Goal: Information Seeking & Learning: Learn about a topic

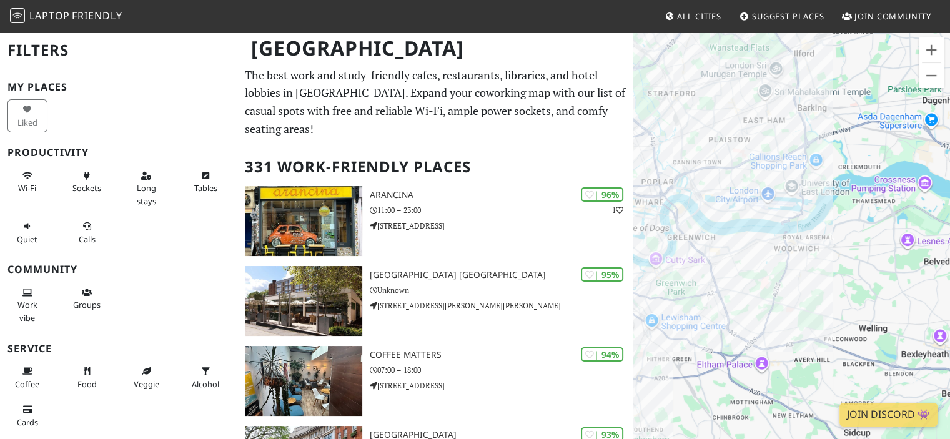
drag, startPoint x: 730, startPoint y: 262, endPoint x: 870, endPoint y: 294, distance: 144.1
click at [870, 294] on div "To navigate, press the arrow keys." at bounding box center [791, 250] width 317 height 439
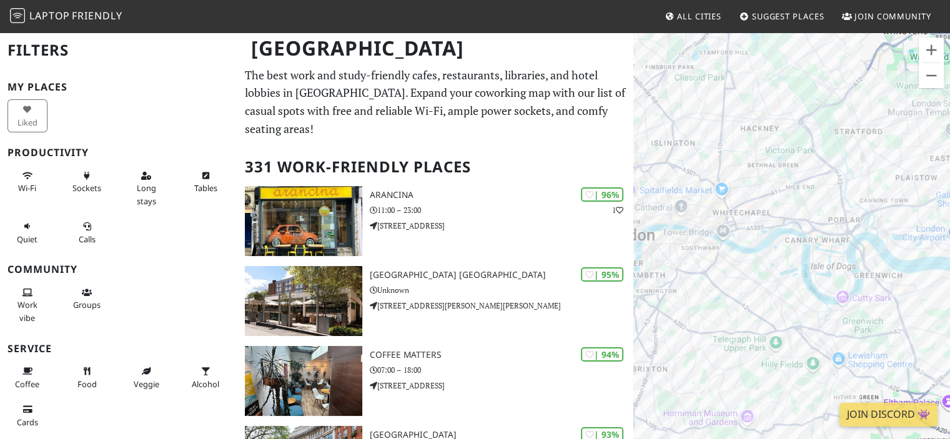
drag, startPoint x: 701, startPoint y: 279, endPoint x: 780, endPoint y: 291, distance: 80.2
click at [780, 291] on div "To navigate, press the arrow keys." at bounding box center [791, 250] width 317 height 439
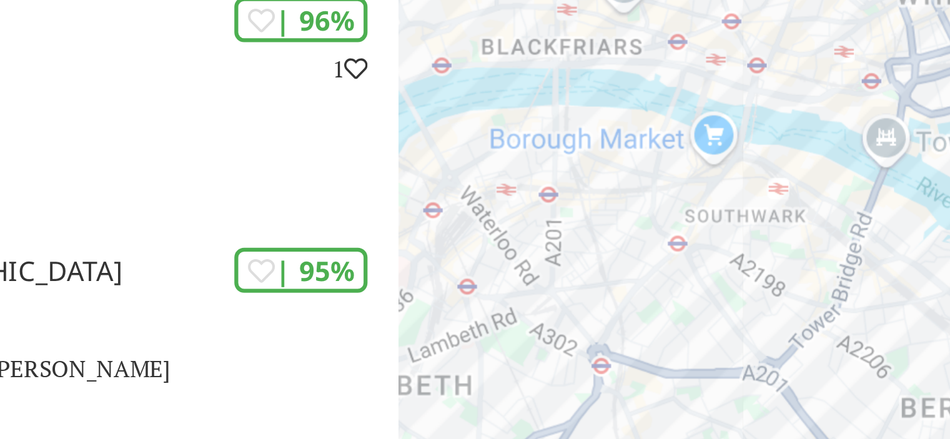
drag, startPoint x: 780, startPoint y: 260, endPoint x: 722, endPoint y: 272, distance: 59.3
click at [722, 272] on div "To navigate, press the arrow keys." at bounding box center [791, 250] width 317 height 439
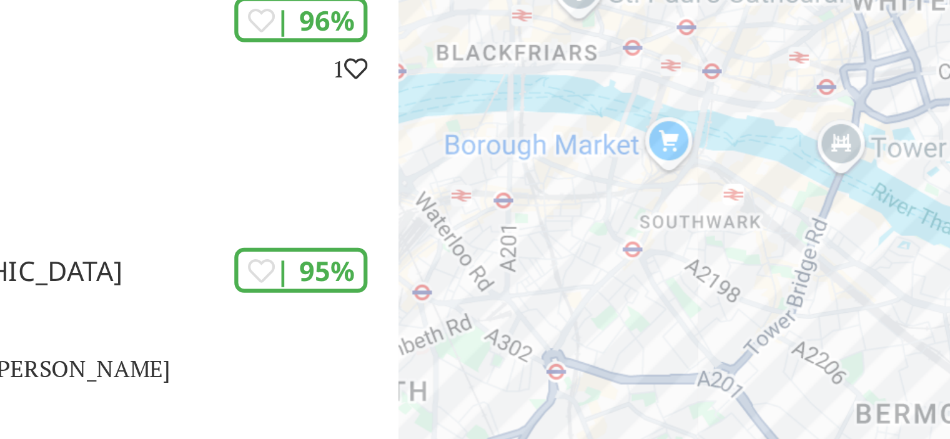
click at [778, 272] on div "To navigate, press the arrow keys." at bounding box center [791, 250] width 317 height 439
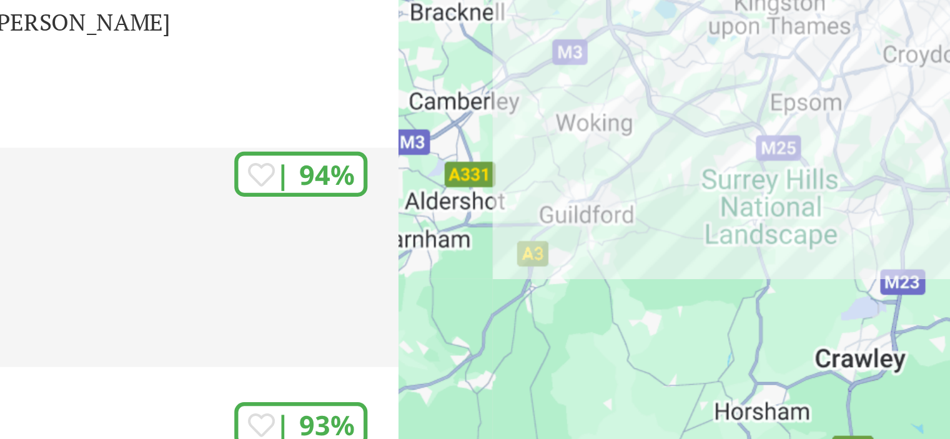
drag, startPoint x: 772, startPoint y: 298, endPoint x: 588, endPoint y: 353, distance: 192.0
click at [588, 364] on p "07:00 – 18:00" at bounding box center [502, 370] width 264 height 12
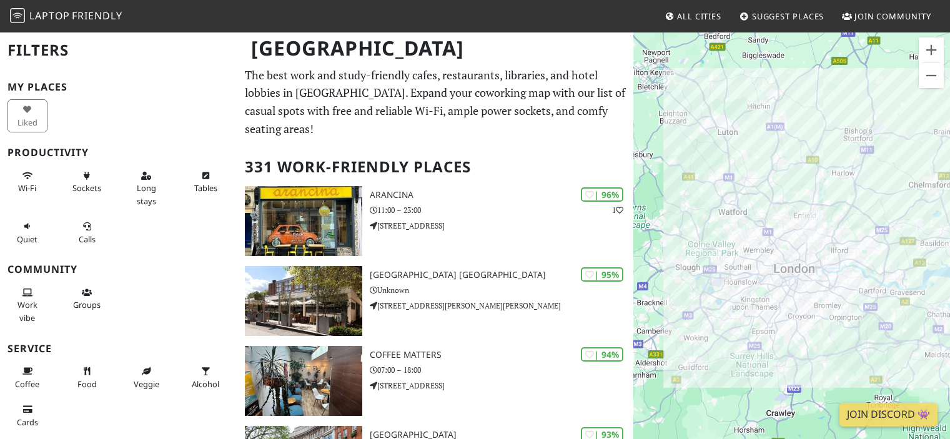
scroll to position [11967, 0]
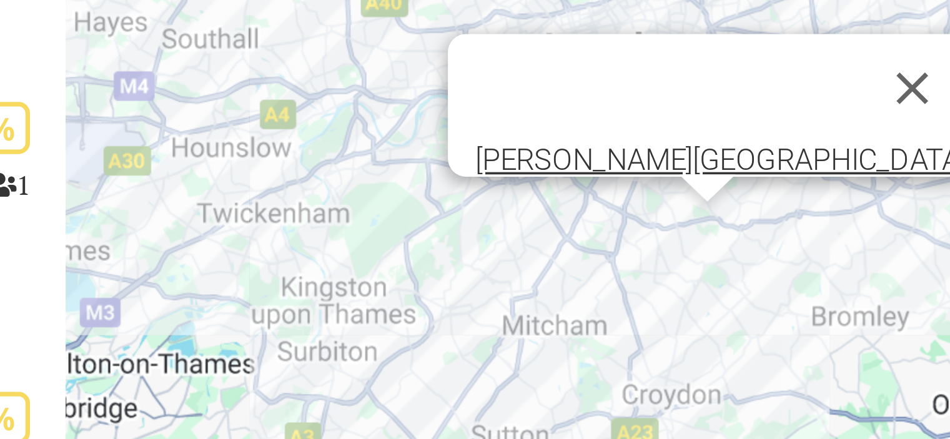
scroll to position [11966, 0]
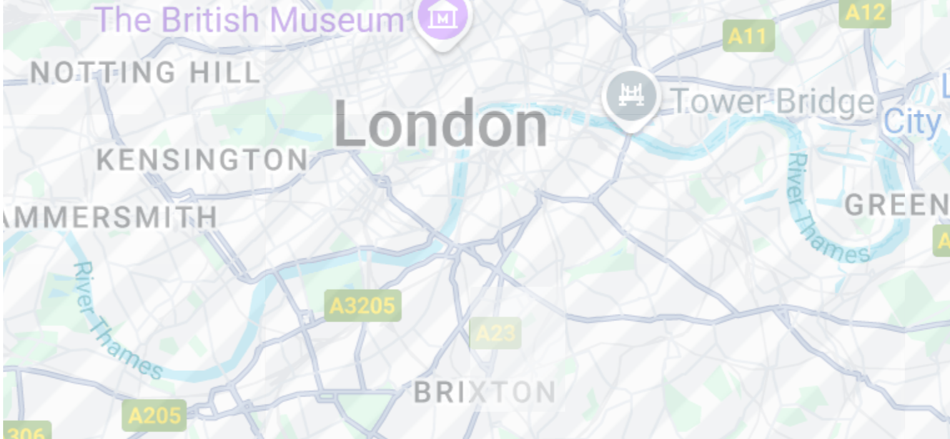
drag, startPoint x: 809, startPoint y: 253, endPoint x: 798, endPoint y: 300, distance: 48.2
click at [798, 300] on div "To navigate, press the arrow keys." at bounding box center [791, 250] width 317 height 439
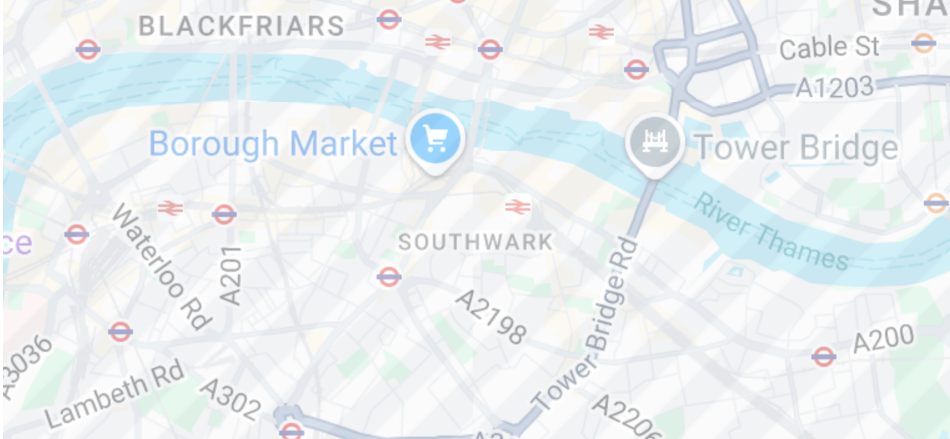
drag, startPoint x: 753, startPoint y: 279, endPoint x: 746, endPoint y: 313, distance: 35.0
click at [746, 313] on div "To navigate, press the arrow keys." at bounding box center [791, 250] width 317 height 439
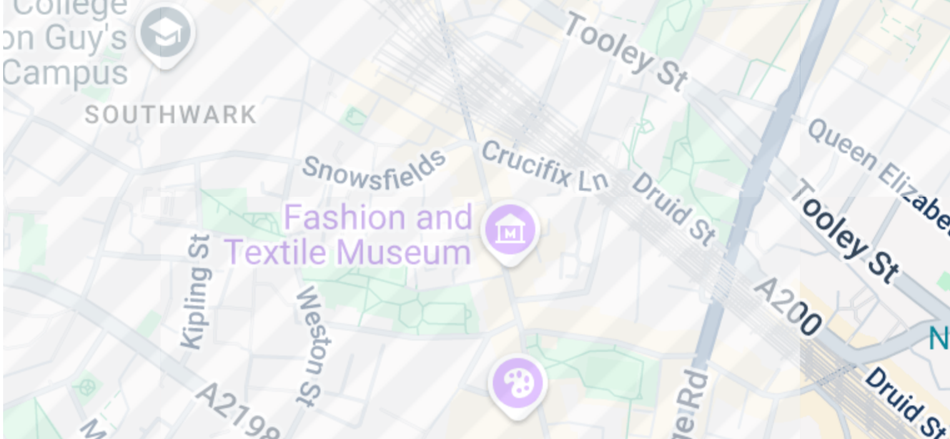
drag, startPoint x: 798, startPoint y: 304, endPoint x: 711, endPoint y: 287, distance: 89.1
click at [711, 287] on div "To navigate, press the arrow keys." at bounding box center [791, 250] width 317 height 439
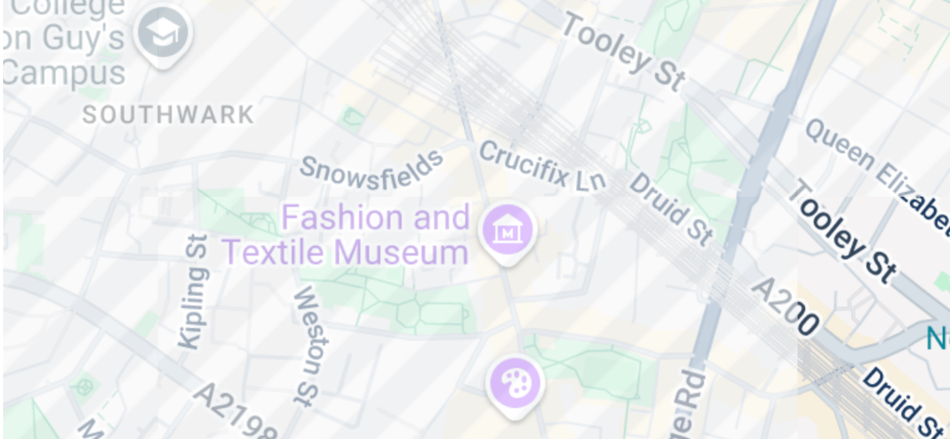
click at [754, 287] on div "To navigate, press the arrow keys." at bounding box center [791, 250] width 317 height 439
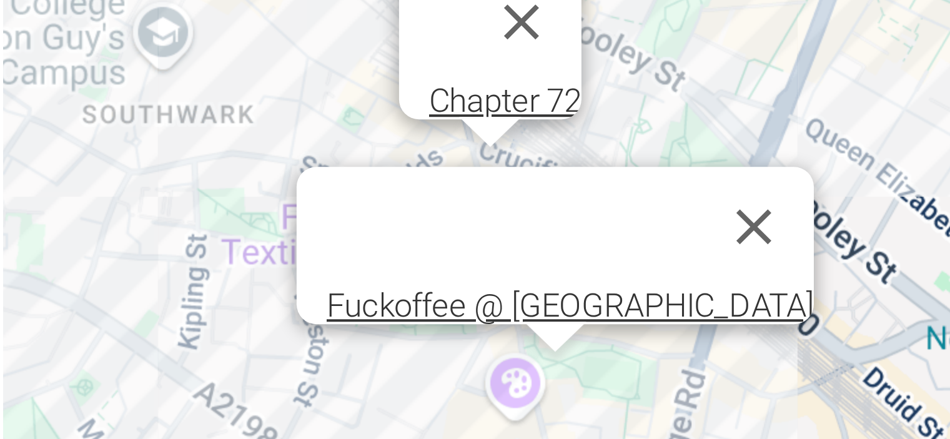
click at [769, 340] on div "To navigate, press the arrow keys. Chapter 72 Fuckoffee @ Bermondsey Street" at bounding box center [791, 250] width 317 height 439
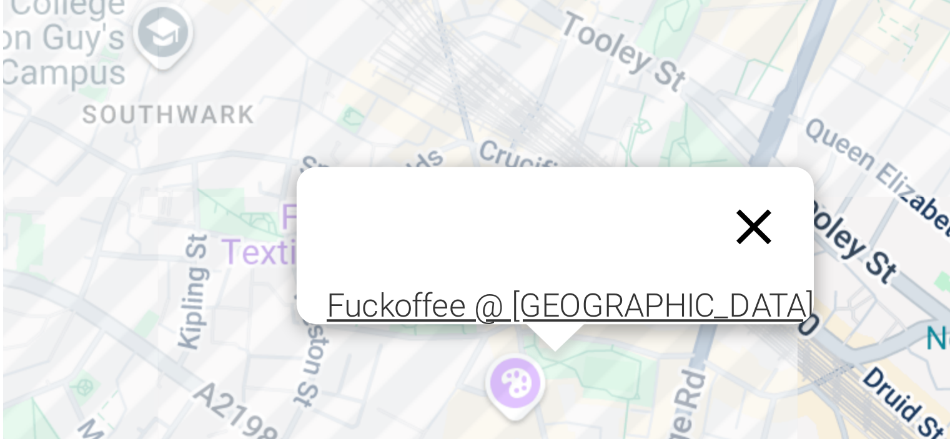
click at [822, 292] on button "Close" at bounding box center [820, 301] width 30 height 30
click at [772, 340] on div "To navigate, press the arrow keys. Fuckoffee @ Bermondsey Street" at bounding box center [791, 250] width 317 height 439
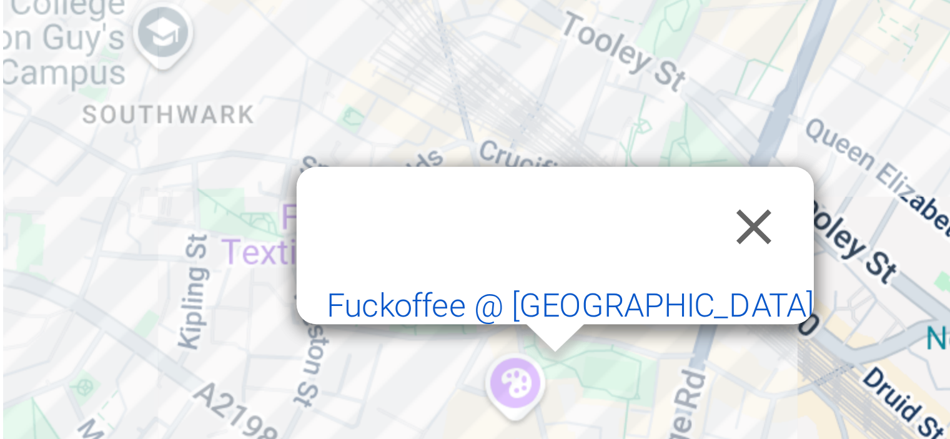
click at [776, 316] on link "Fuckoffee @ [GEOGRAPHIC_DATA]" at bounding box center [775, 320] width 122 height 9
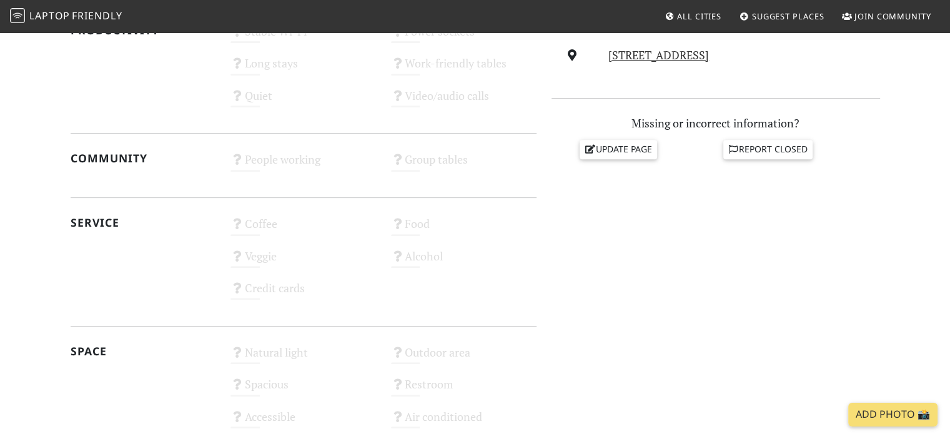
scroll to position [588, 0]
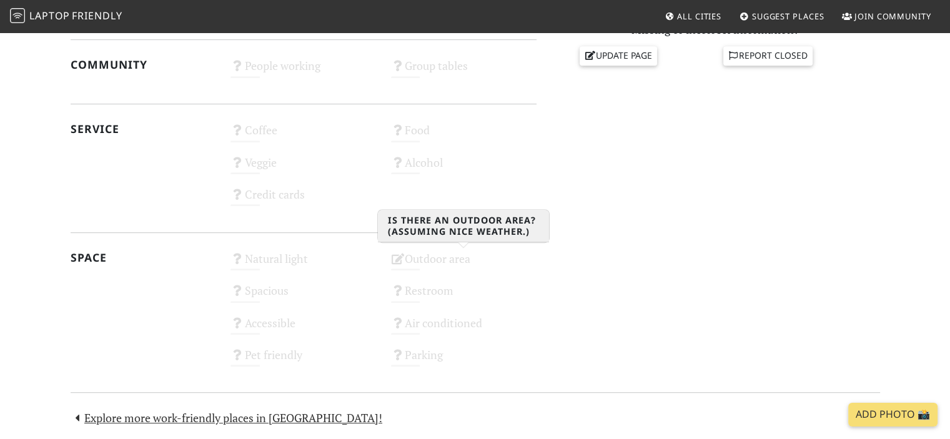
drag, startPoint x: 395, startPoint y: 258, endPoint x: 556, endPoint y: 338, distance: 179.6
click at [556, 338] on div "Do you like working from here? Mon 07:00 – 18:00 Tue 07:00 – 18:00 Wed 07:00 – …" at bounding box center [715, 47] width 343 height 659
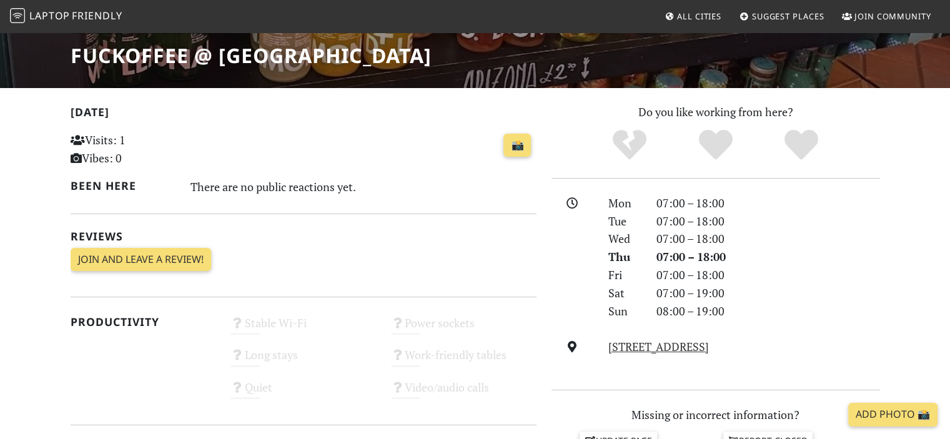
scroll to position [0, 0]
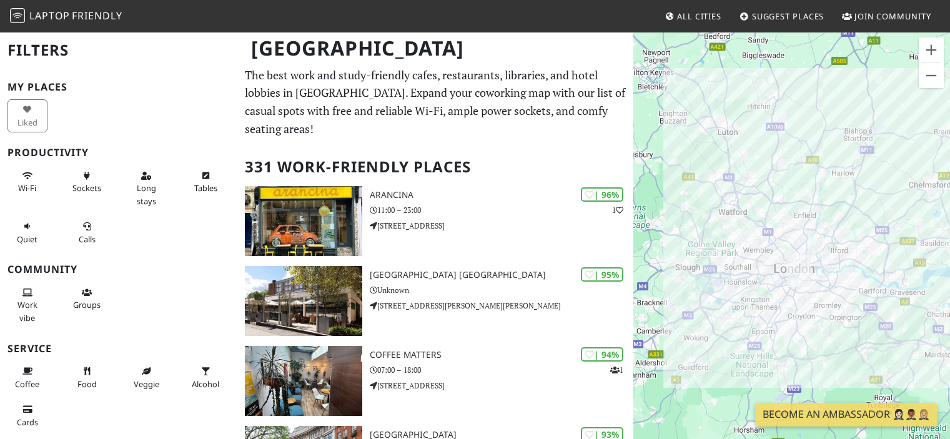
scroll to position [11966, 0]
